Goal: Transaction & Acquisition: Book appointment/travel/reservation

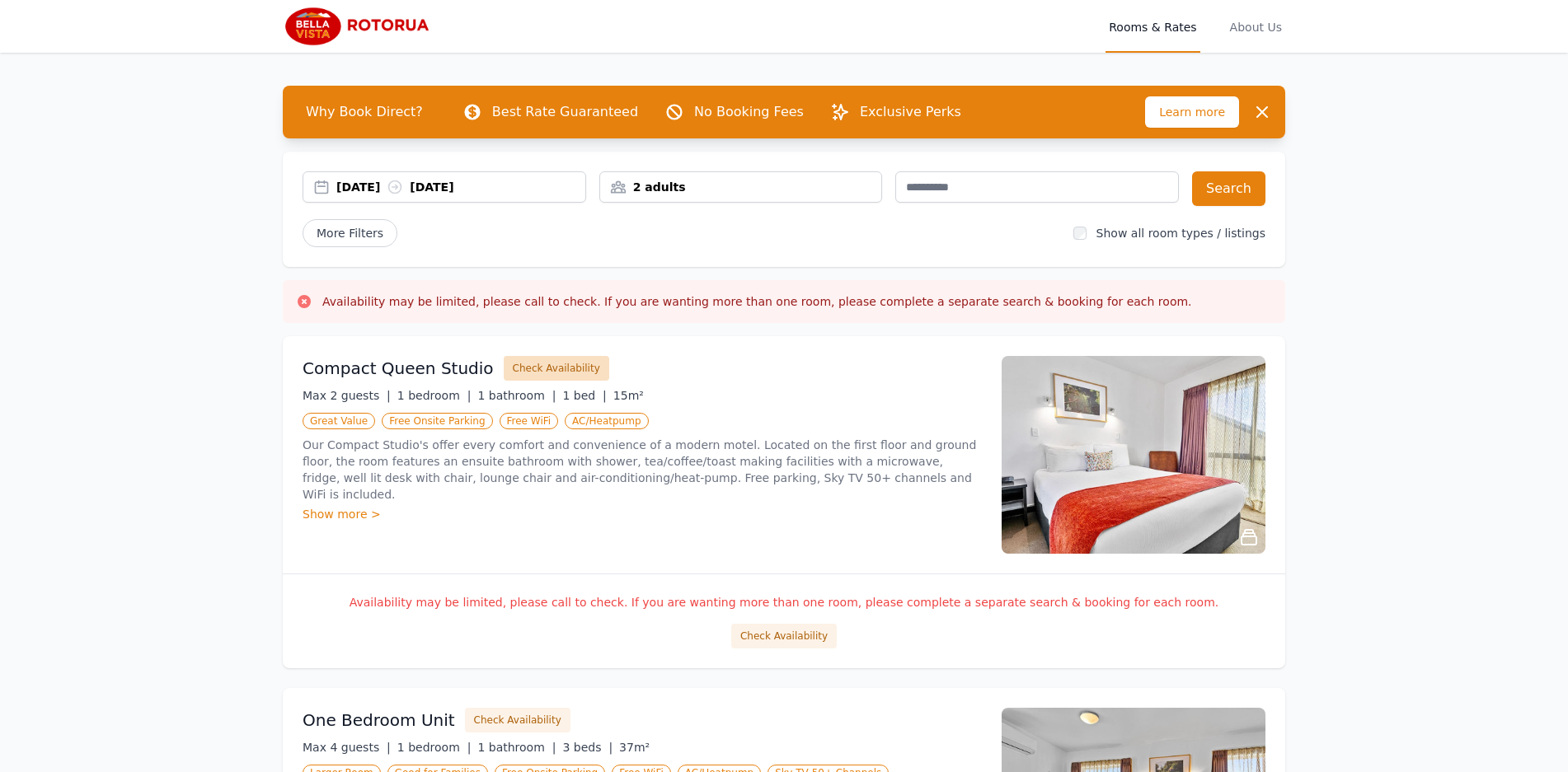
click at [550, 368] on button "Check Availability" at bounding box center [556, 368] width 105 height 24
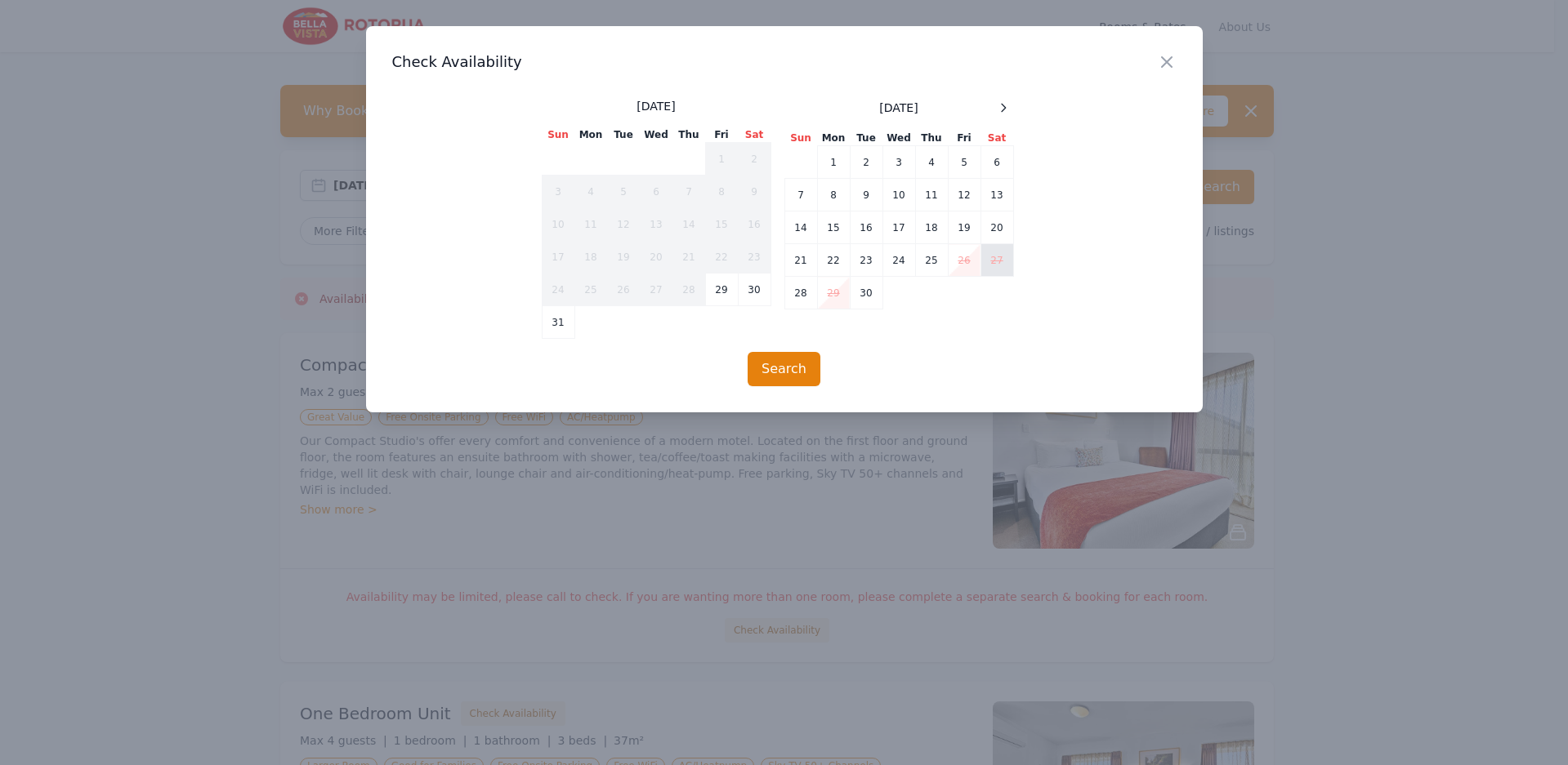
click at [989, 253] on td "27" at bounding box center [997, 261] width 33 height 33
click at [935, 259] on td "25" at bounding box center [931, 261] width 33 height 33
click at [792, 363] on button "Search" at bounding box center [783, 369] width 72 height 34
